Goal: Navigation & Orientation: Find specific page/section

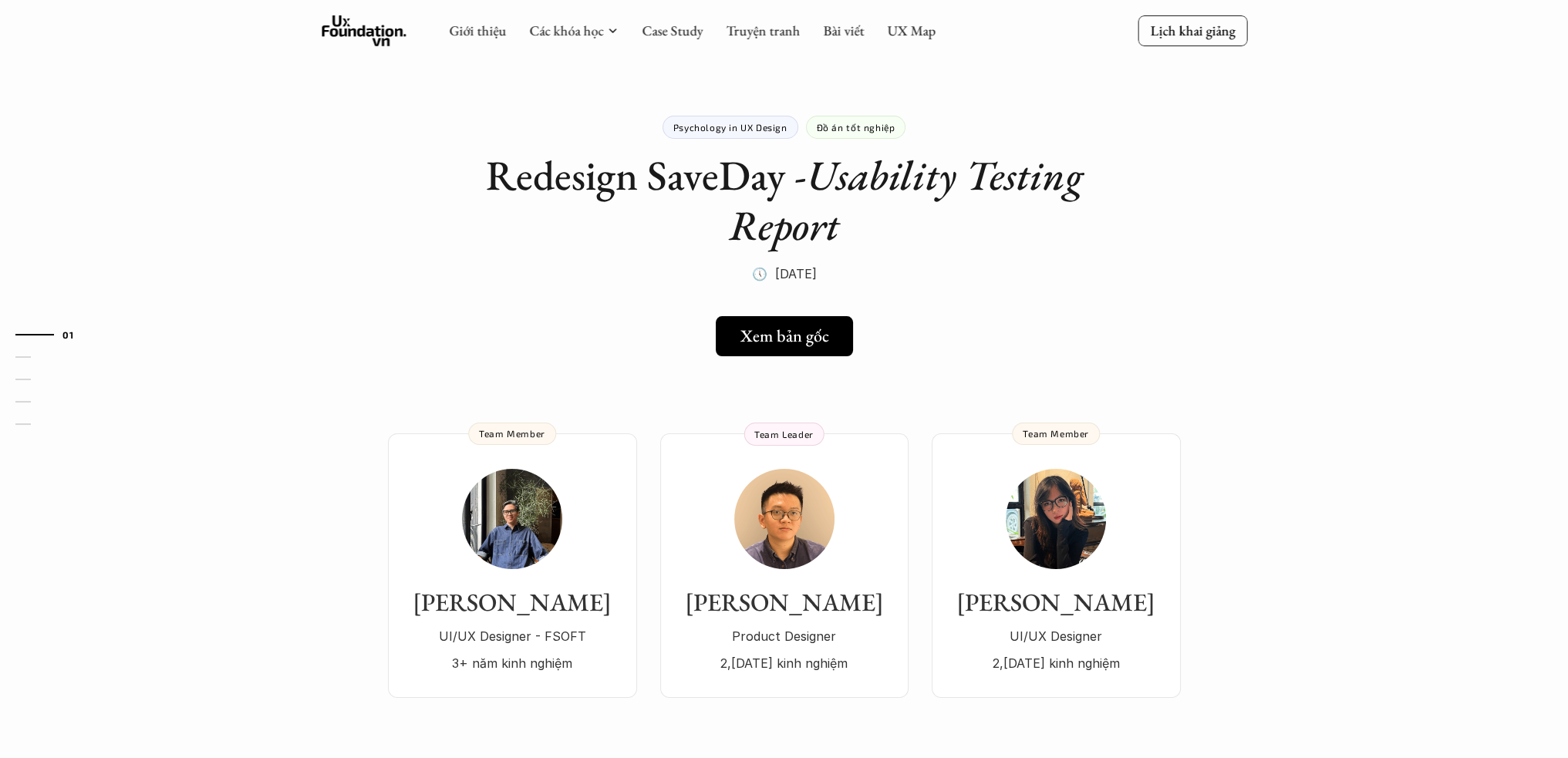
click at [370, 24] on icon at bounding box center [363, 31] width 84 height 31
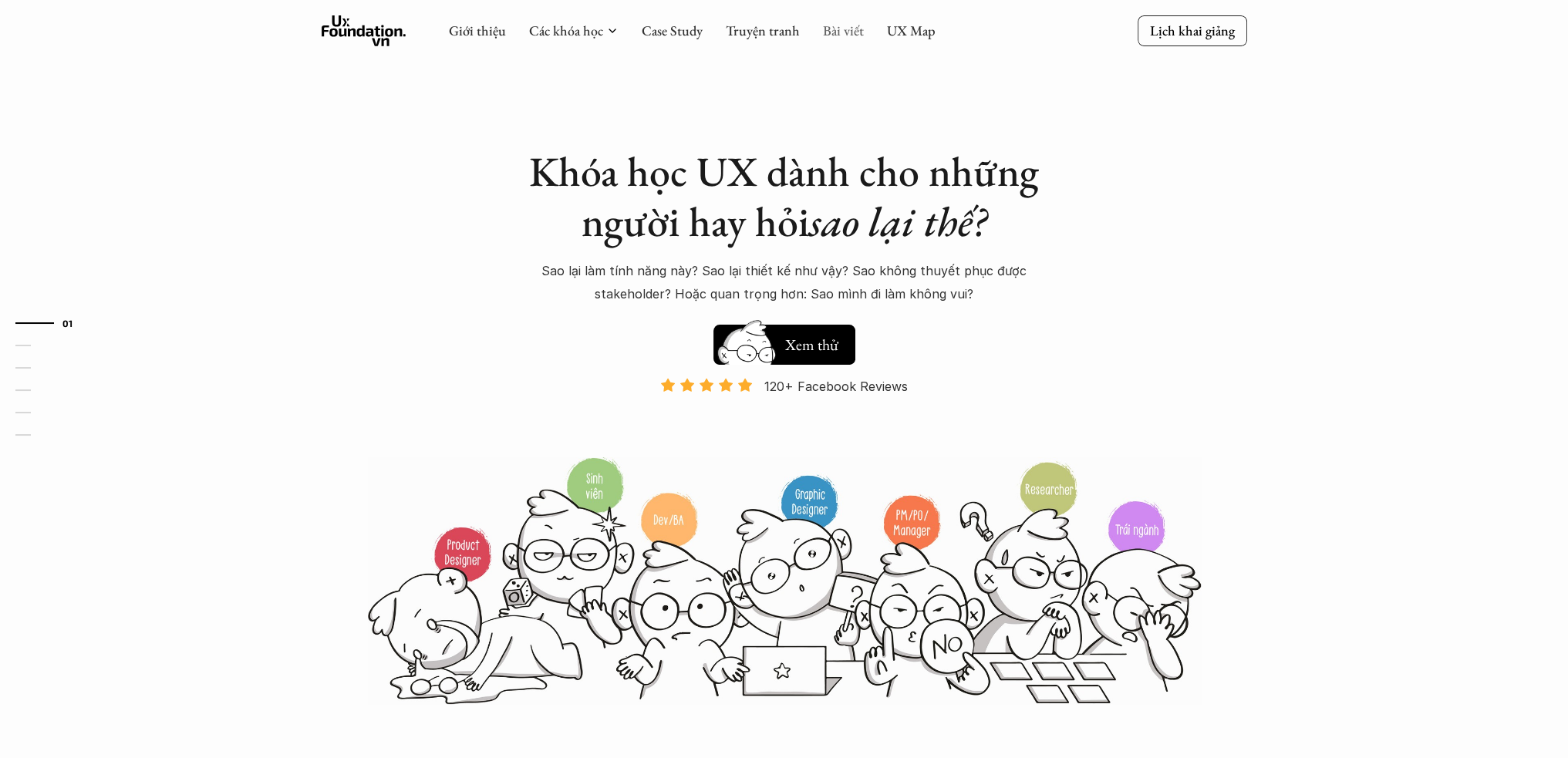
click at [833, 32] on link "Bài viết" at bounding box center [844, 30] width 41 height 18
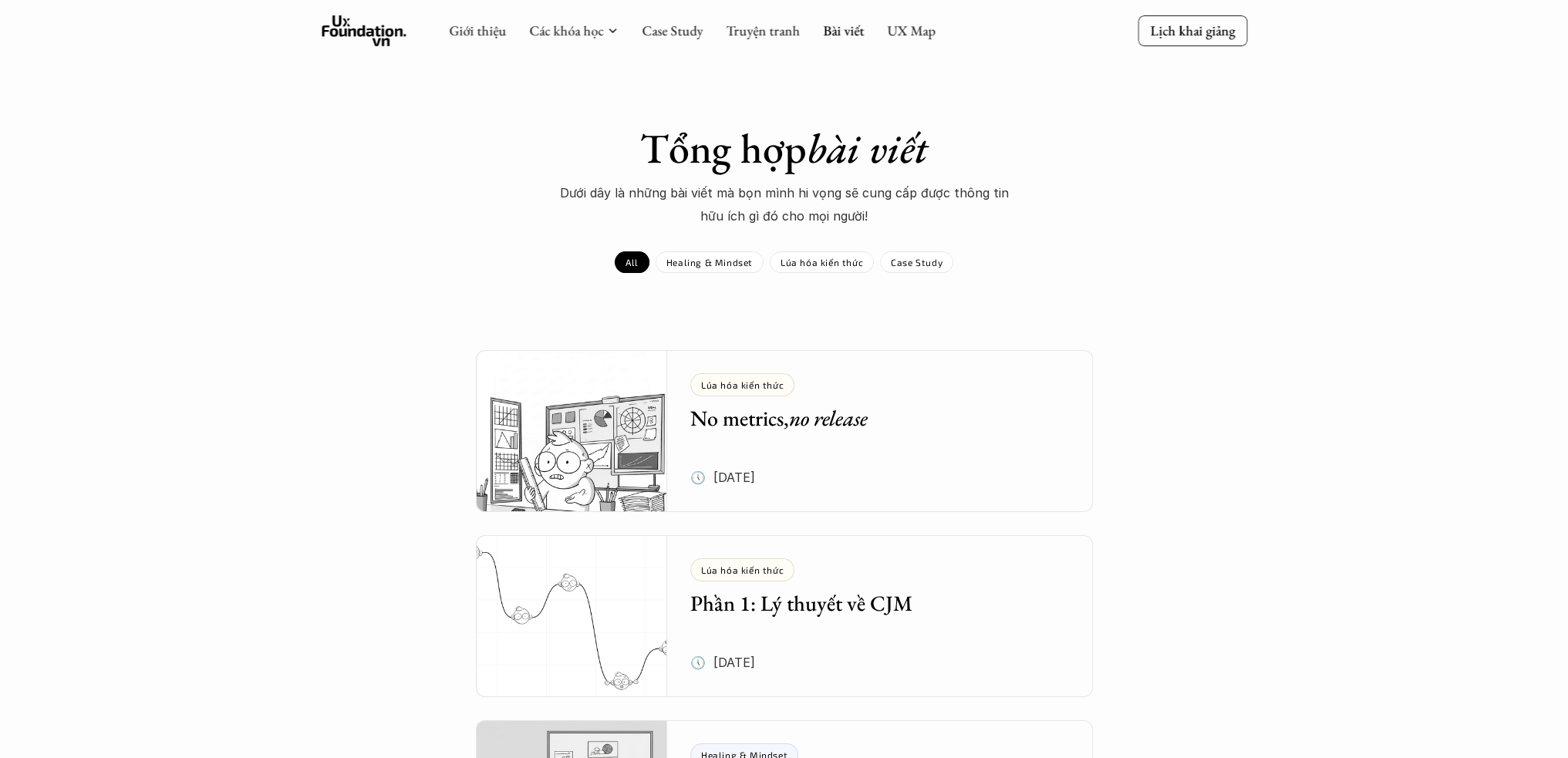
click at [334, 29] on use at bounding box center [363, 31] width 84 height 31
